Goal: Task Accomplishment & Management: Complete application form

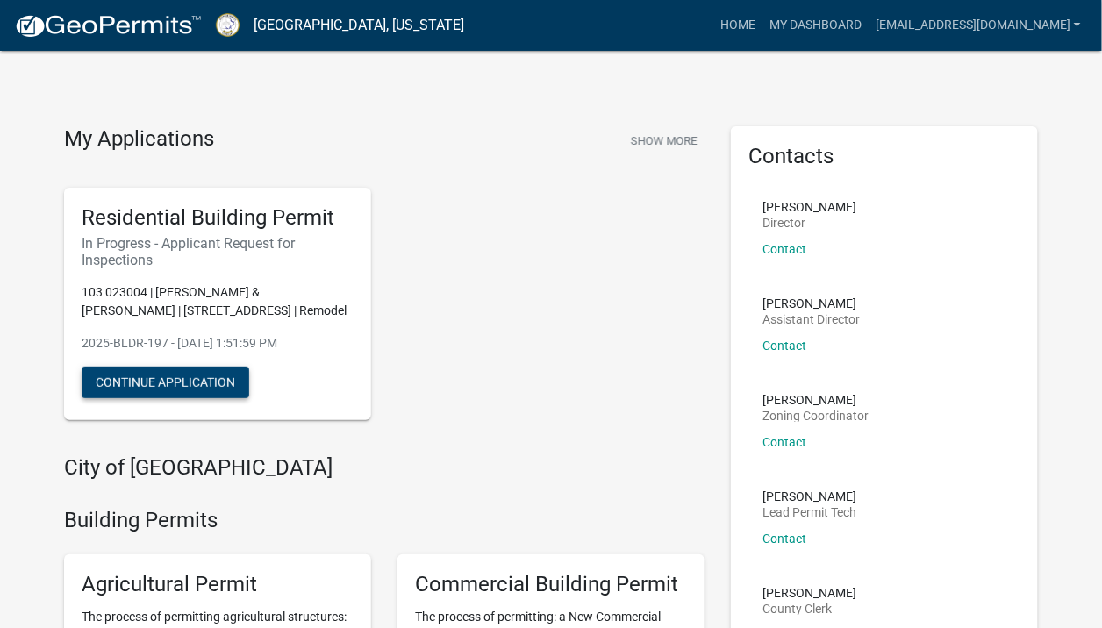
click at [155, 379] on button "Continue Application" at bounding box center [166, 383] width 168 height 32
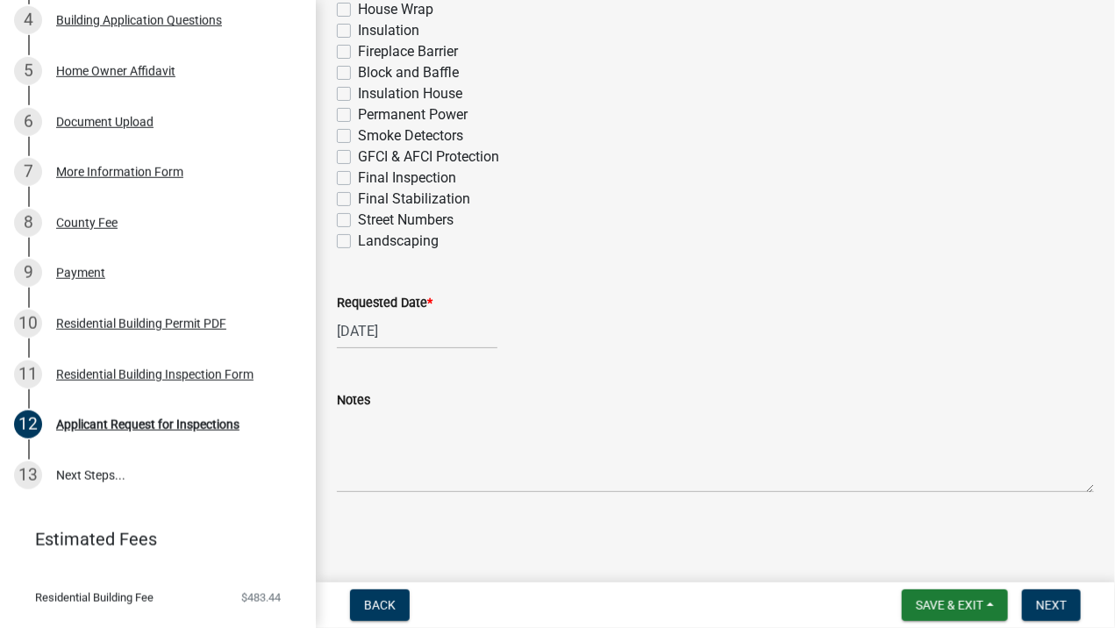
scroll to position [488, 0]
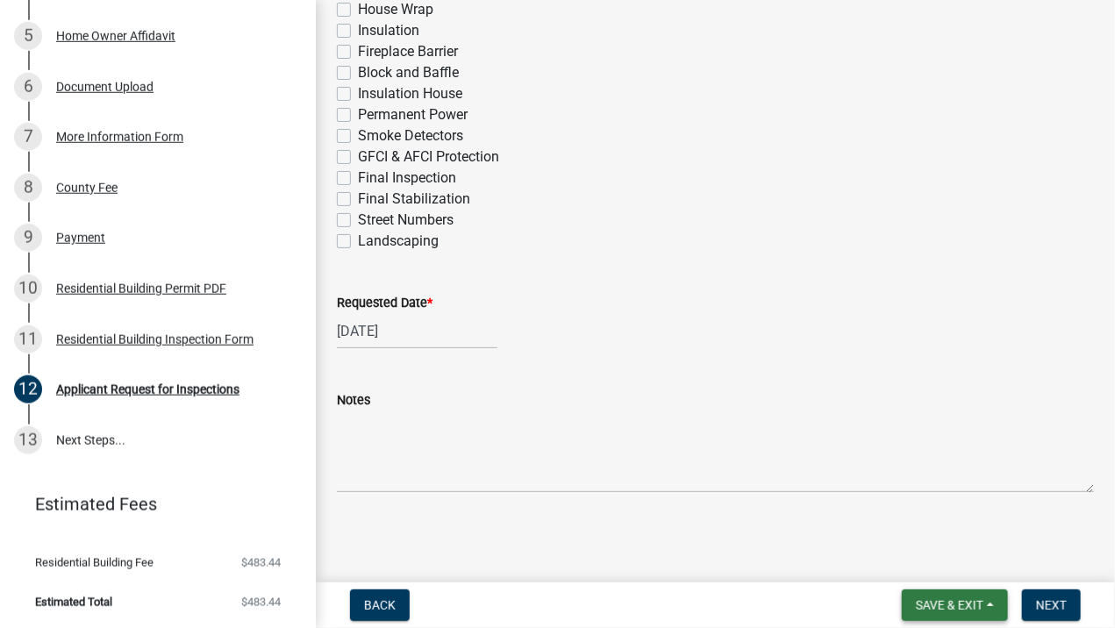
click at [965, 601] on span "Save & Exit" at bounding box center [950, 605] width 68 height 14
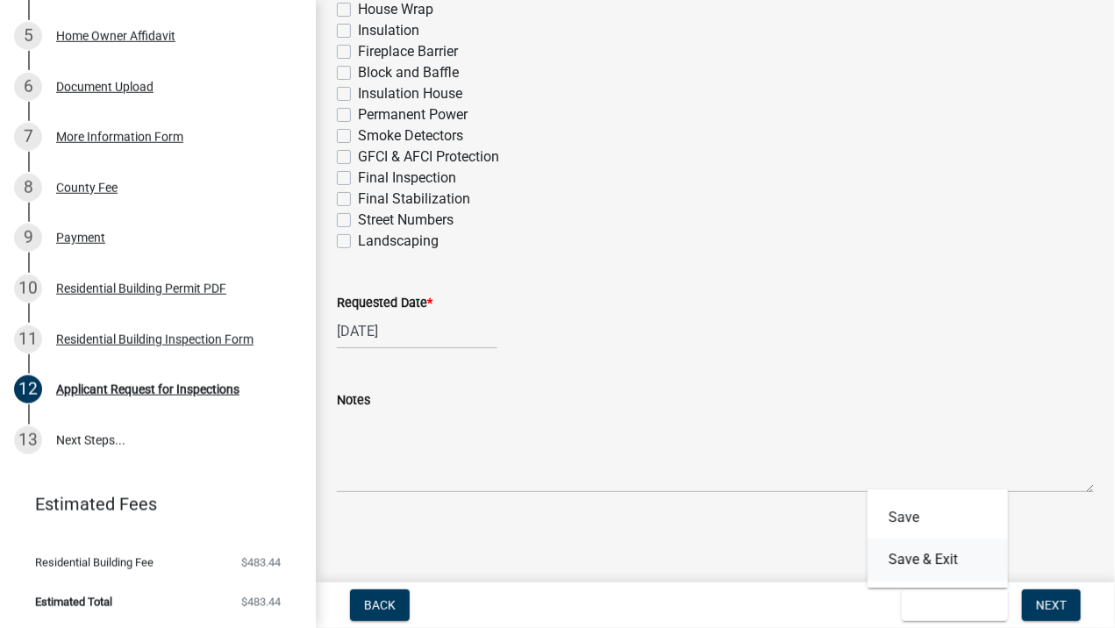
click at [935, 562] on button "Save & Exit" at bounding box center [938, 560] width 140 height 42
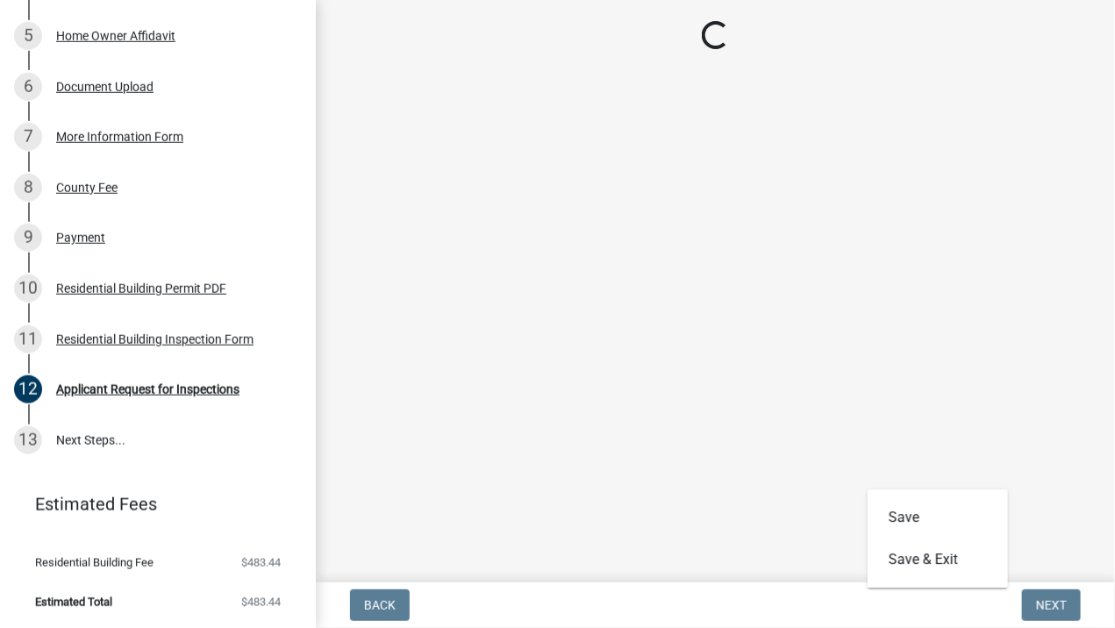
scroll to position [0, 0]
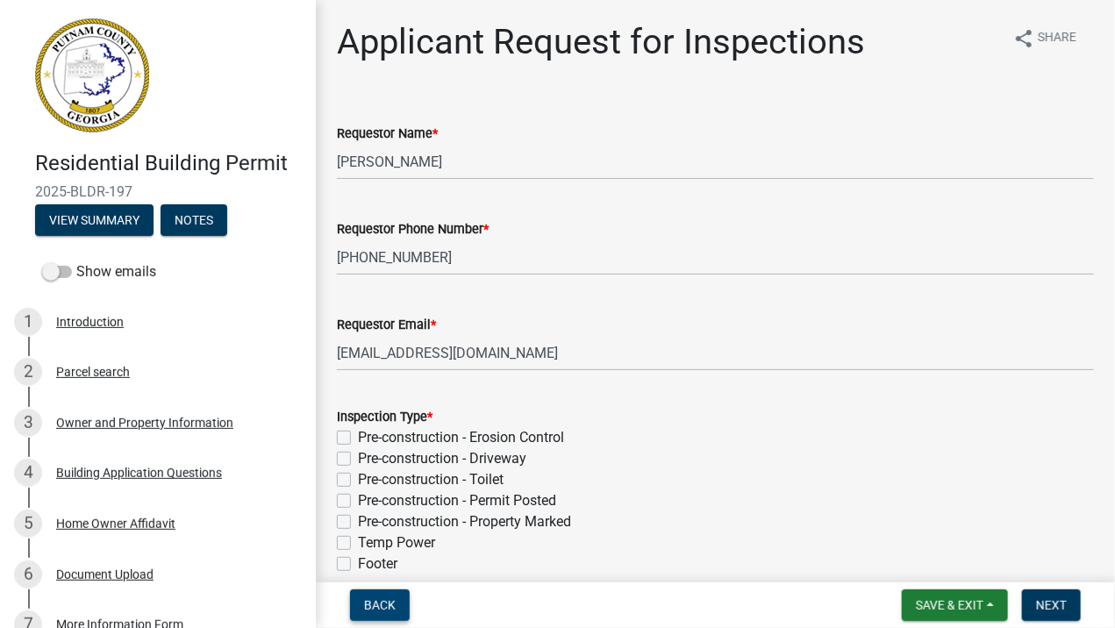
click at [392, 598] on span "Back" at bounding box center [380, 605] width 32 height 14
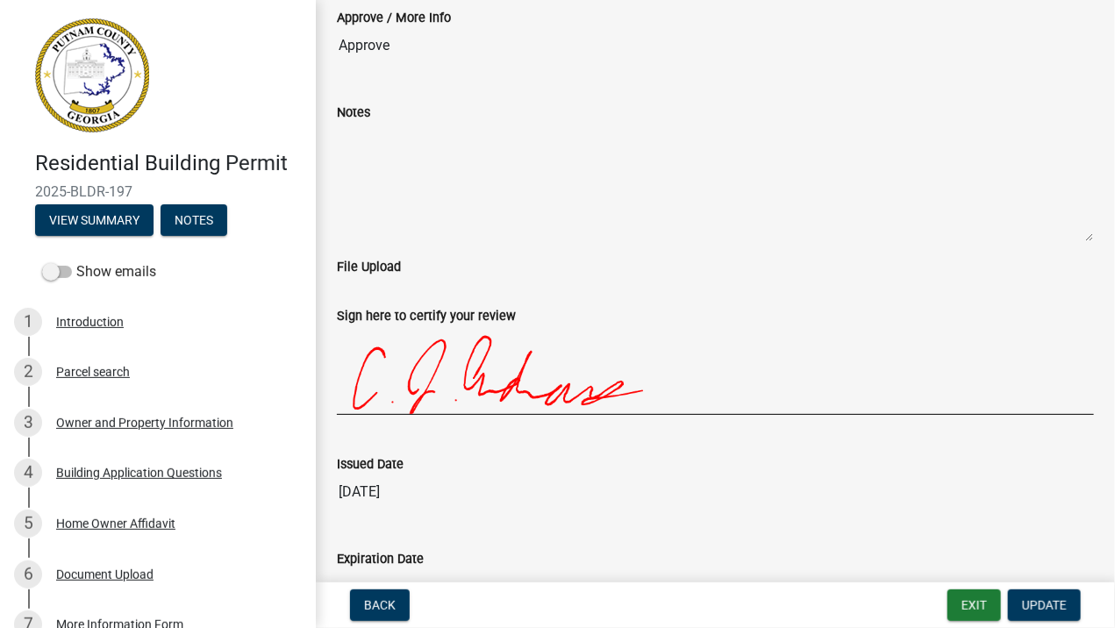
scroll to position [224, 0]
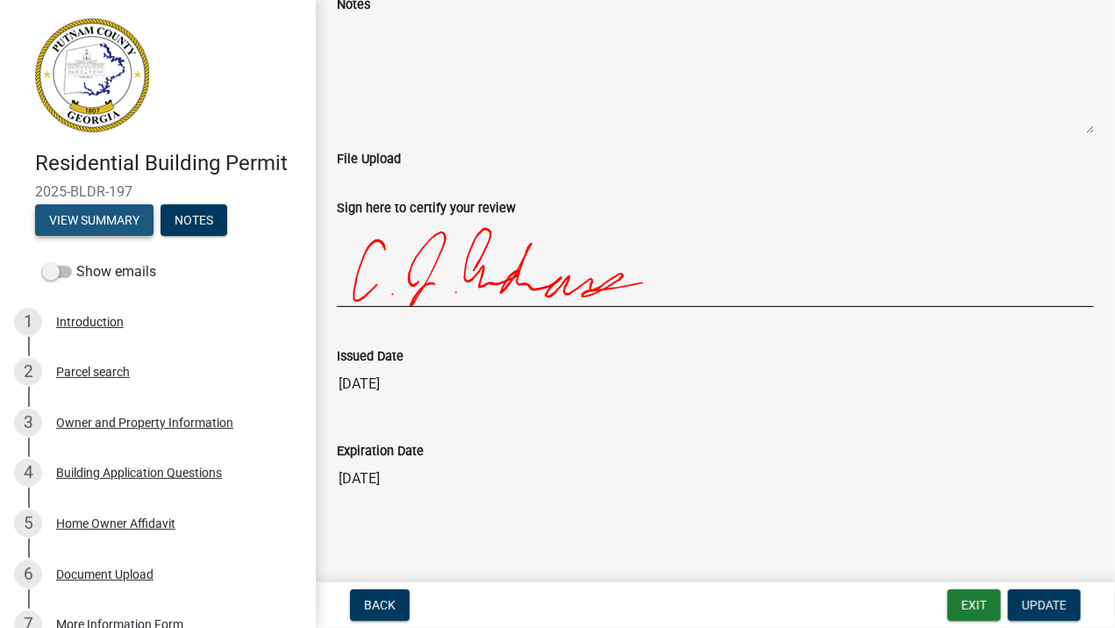
click at [96, 216] on button "View Summary" at bounding box center [94, 220] width 118 height 32
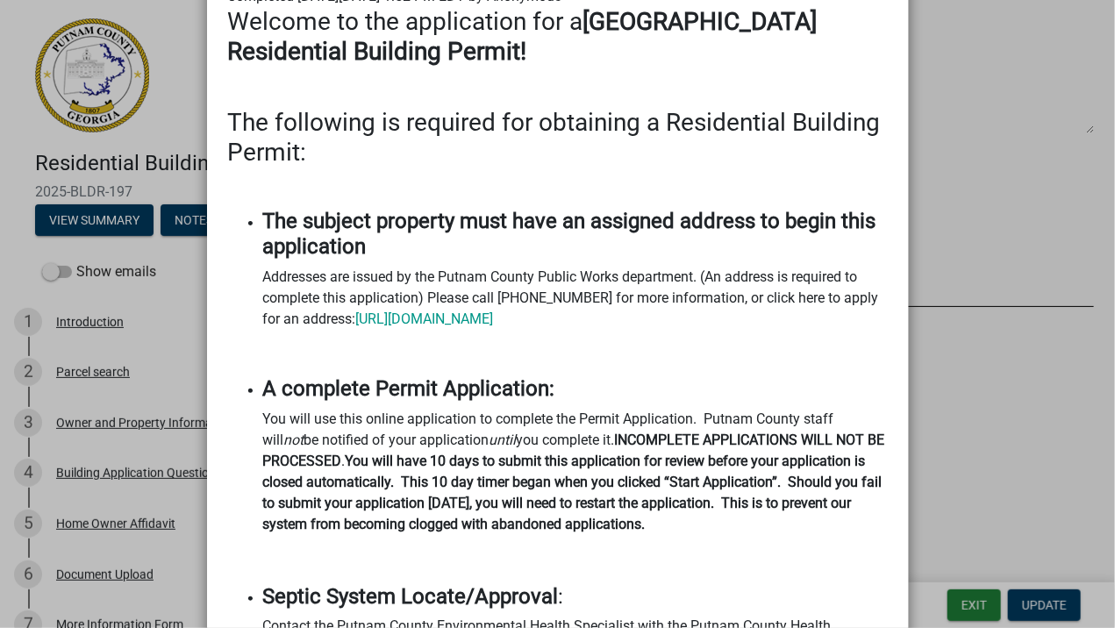
scroll to position [0, 0]
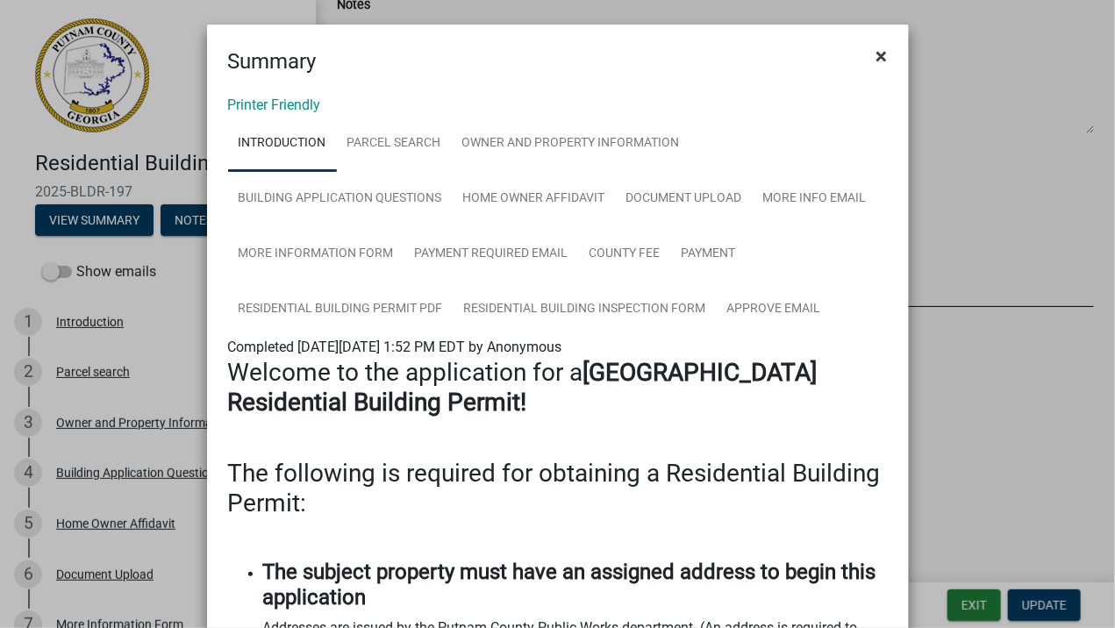
click at [877, 53] on span "×" at bounding box center [881, 56] width 11 height 25
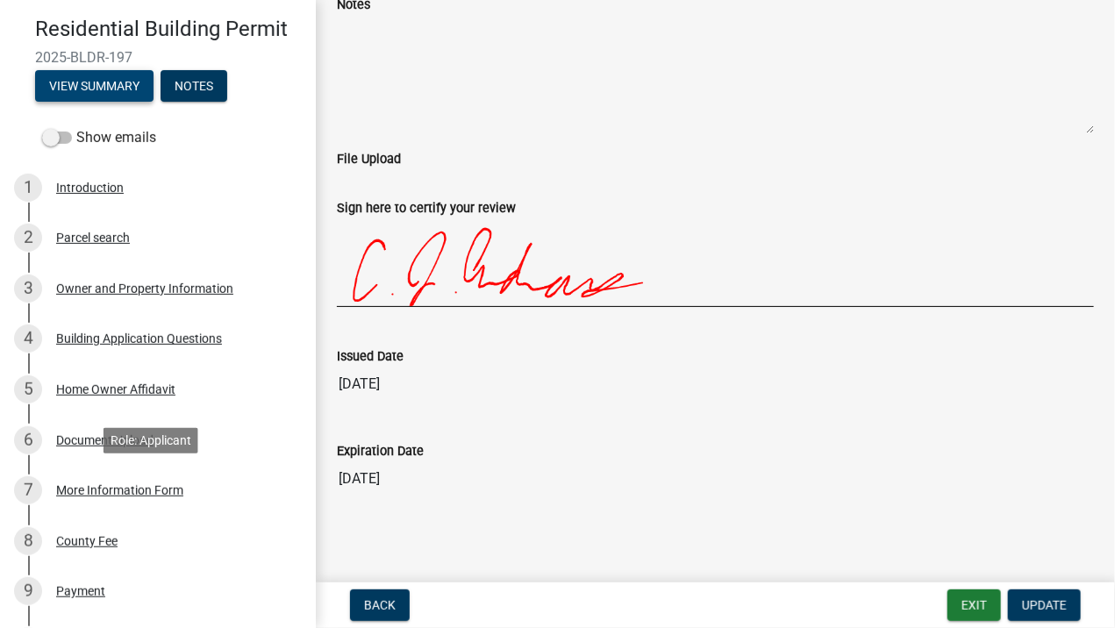
scroll to position [439, 0]
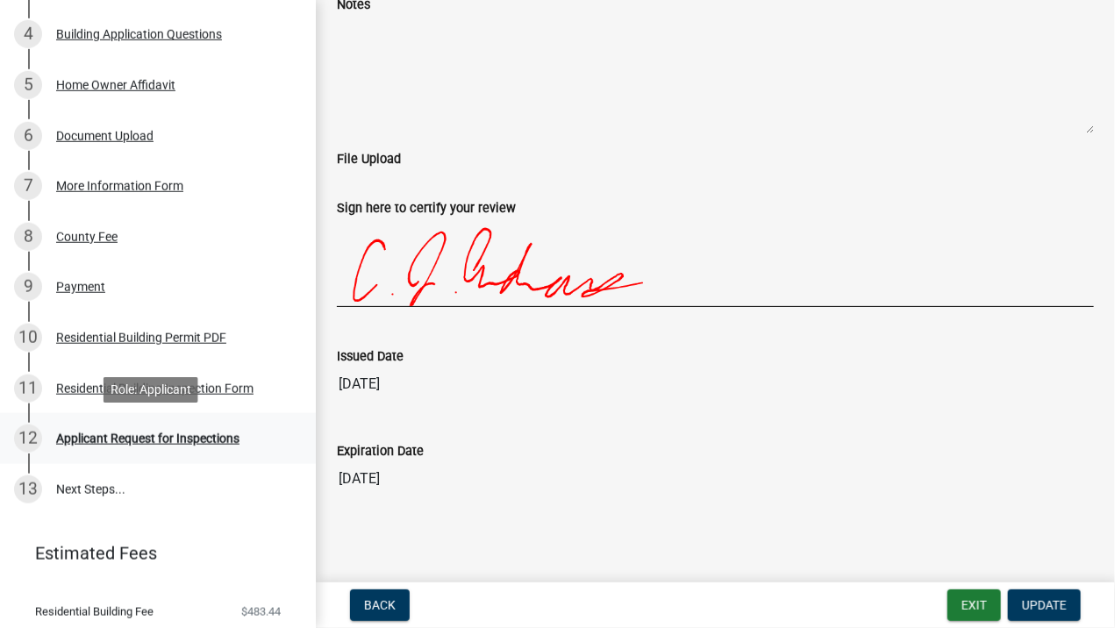
click at [148, 439] on div "Applicant Request for Inspections" at bounding box center [147, 439] width 183 height 12
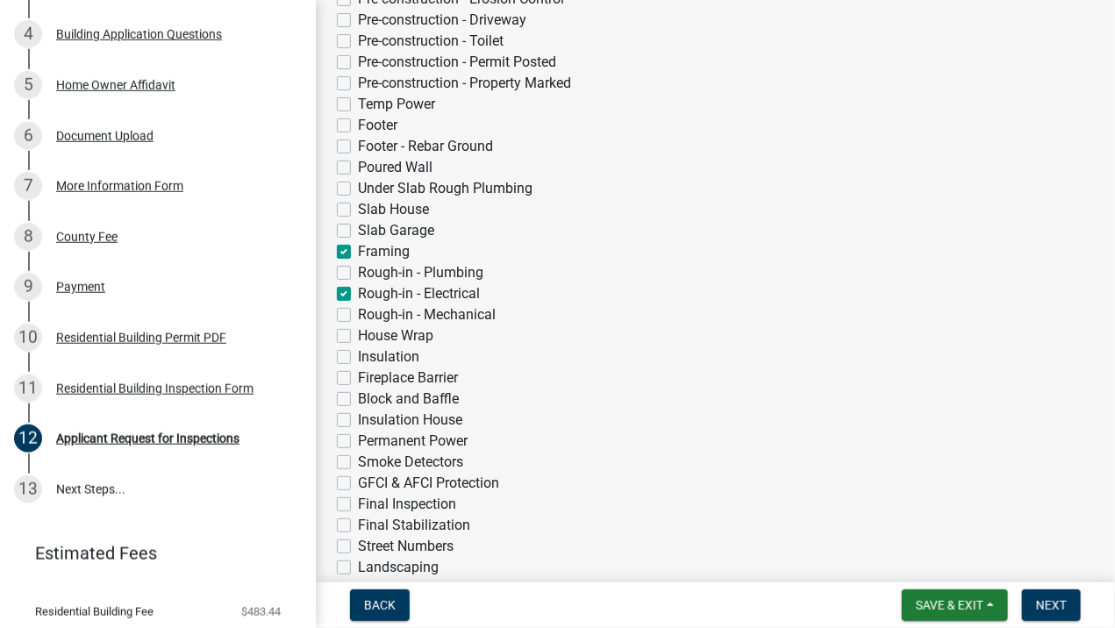
scroll to position [765, 0]
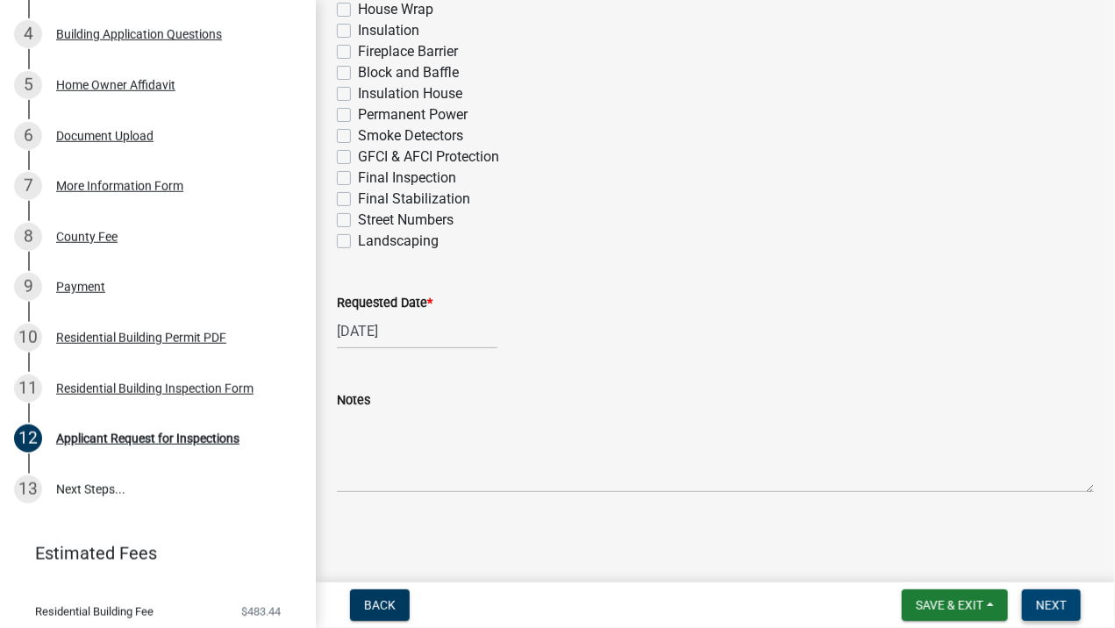
drag, startPoint x: 1054, startPoint y: 597, endPoint x: 1001, endPoint y: 575, distance: 57.4
click at [1054, 598] on span "Next" at bounding box center [1051, 605] width 31 height 14
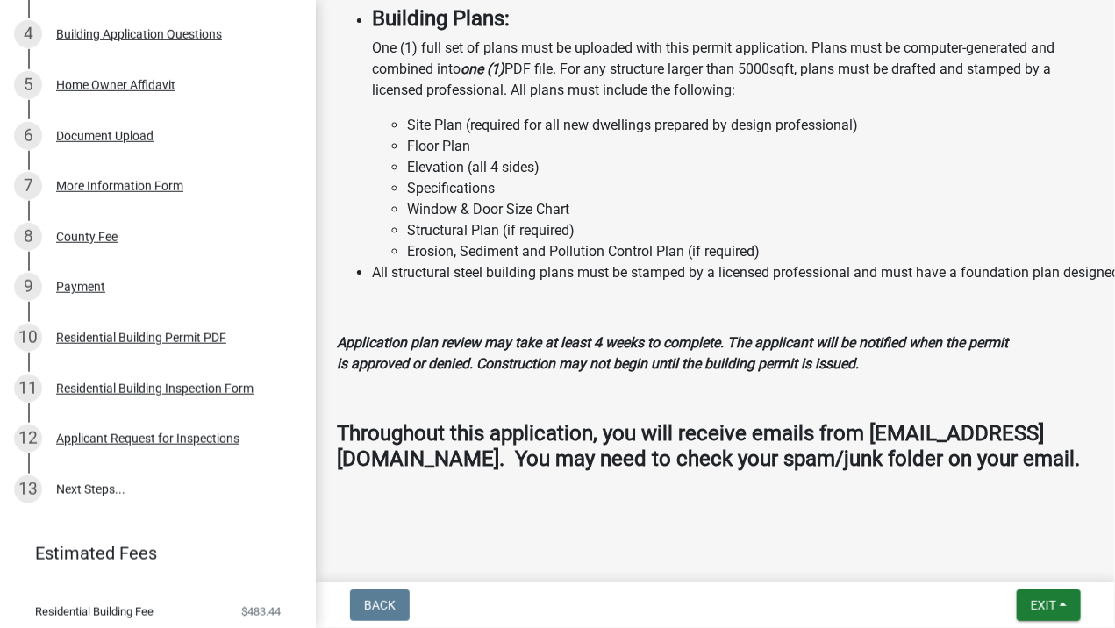
scroll to position [1692, 0]
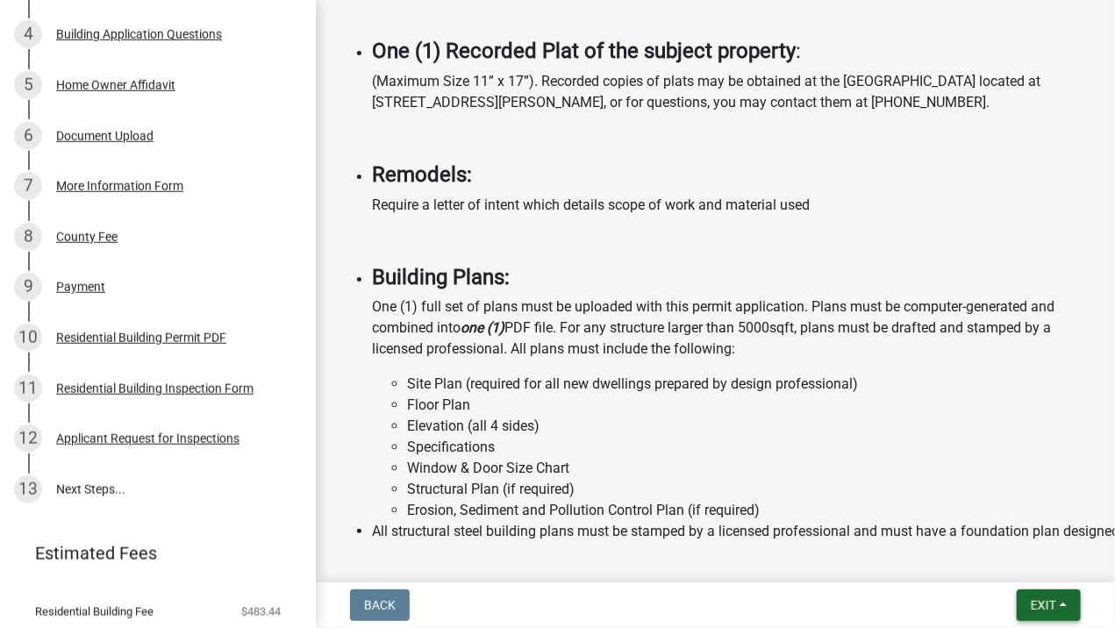
click at [1046, 601] on span "Exit" at bounding box center [1043, 605] width 25 height 14
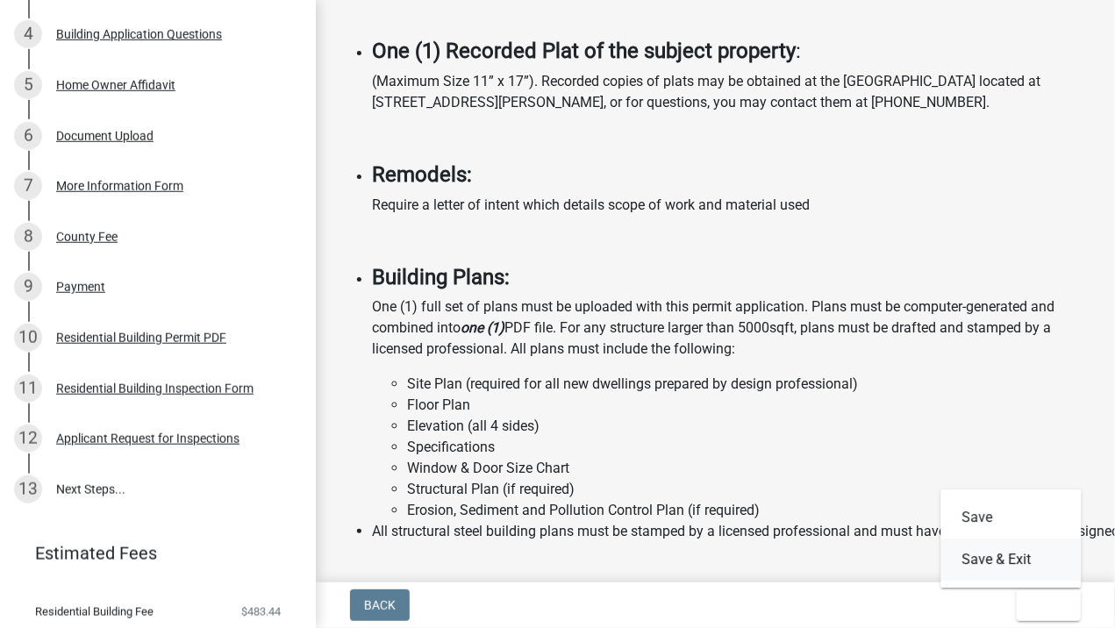
click at [1014, 559] on button "Save & Exit" at bounding box center [1011, 560] width 140 height 42
